Goal: Check status: Check status

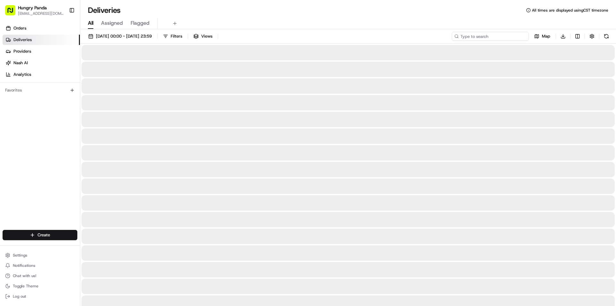
click at [508, 37] on input at bounding box center [490, 36] width 77 height 9
paste input "1297361715654726591780"
type input "1297361715654726591780"
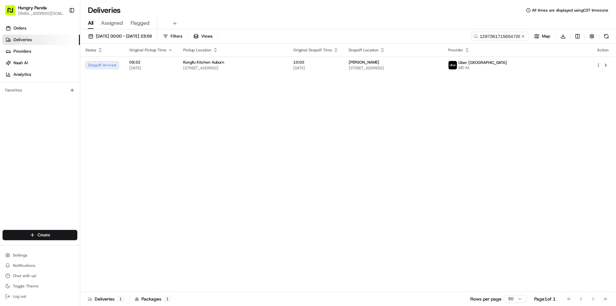
click at [467, 75] on div "Status Original Pickup Time Pickup Location Original Dropoff Time Dropoff Locat…" at bounding box center [347, 168] width 534 height 248
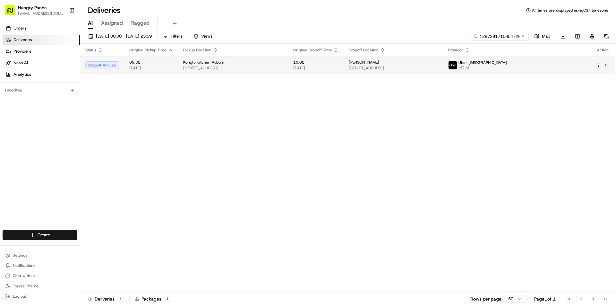
click at [438, 66] on span "[STREET_ADDRESS]" at bounding box center [393, 67] width 89 height 5
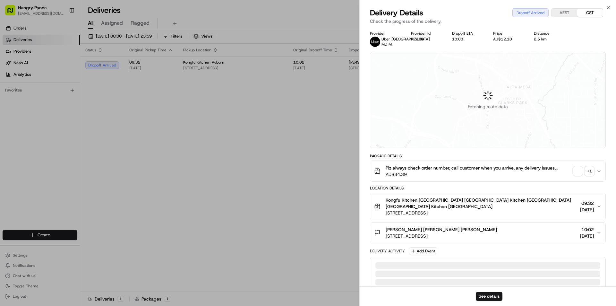
click at [583, 172] on button "+ 1" at bounding box center [583, 170] width 21 height 9
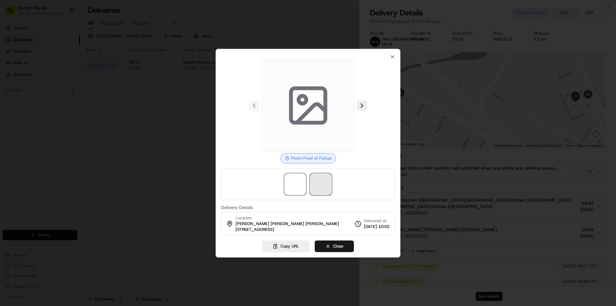
click at [319, 187] on span at bounding box center [320, 184] width 21 height 21
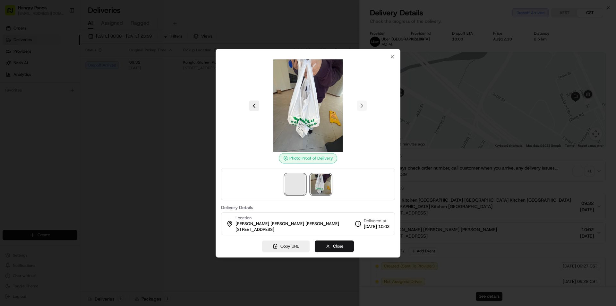
click at [302, 179] on span at bounding box center [295, 184] width 21 height 21
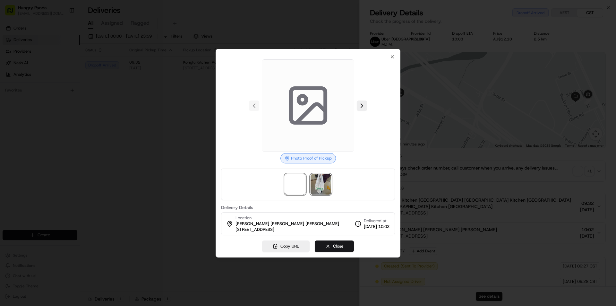
click at [325, 180] on img at bounding box center [320, 184] width 21 height 21
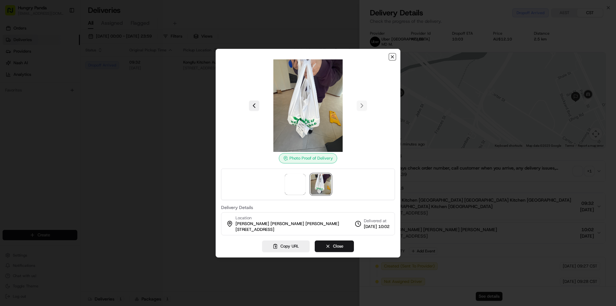
click at [392, 55] on icon "button" at bounding box center [392, 56] width 5 height 5
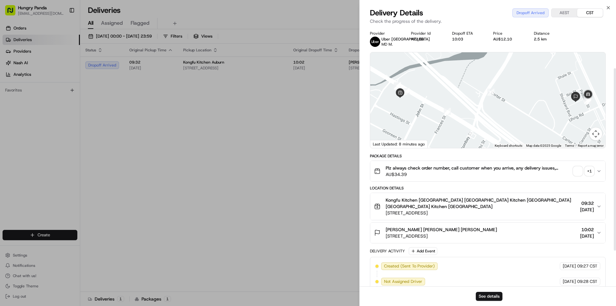
scroll to position [110, 0]
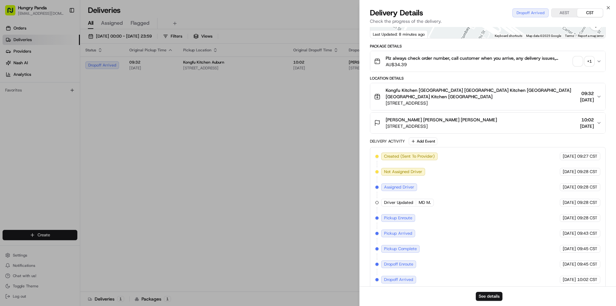
drag, startPoint x: 574, startPoint y: 274, endPoint x: 589, endPoint y: 274, distance: 15.4
click at [589, 275] on div "[DATE] 10:02 CST" at bounding box center [580, 279] width 40 height 8
copy div "10:02"
click at [592, 58] on div "+ 1" at bounding box center [589, 61] width 9 height 9
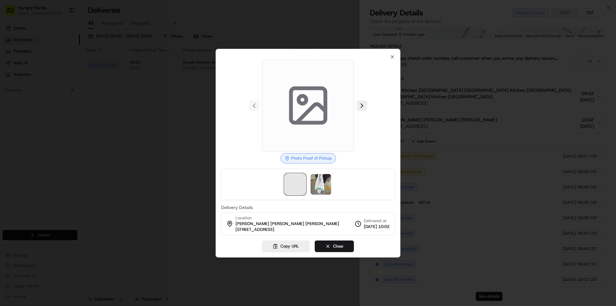
click at [286, 179] on span at bounding box center [295, 184] width 21 height 21
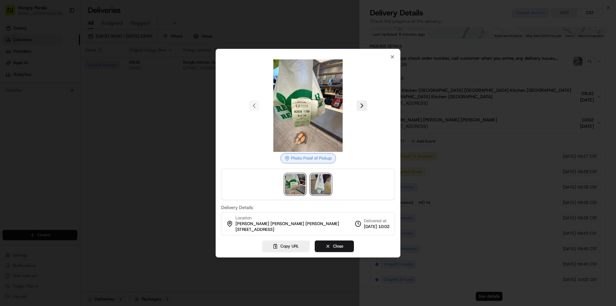
click at [319, 189] on img at bounding box center [320, 184] width 21 height 21
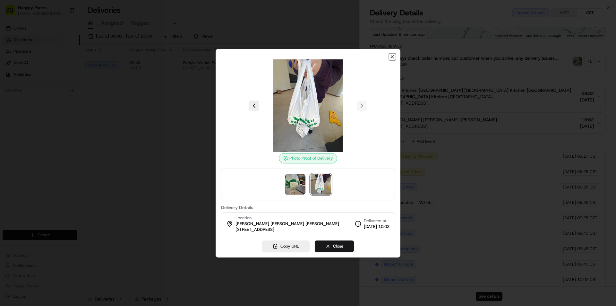
click at [392, 56] on icon "button" at bounding box center [392, 56] width 5 height 5
